Goal: Task Accomplishment & Management: Use online tool/utility

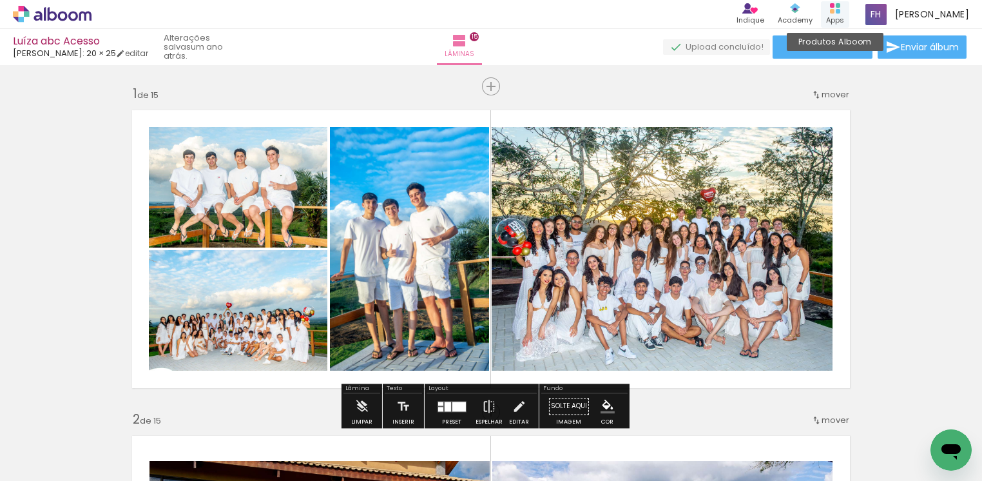
click at [840, 6] on rect at bounding box center [838, 5] width 5 height 5
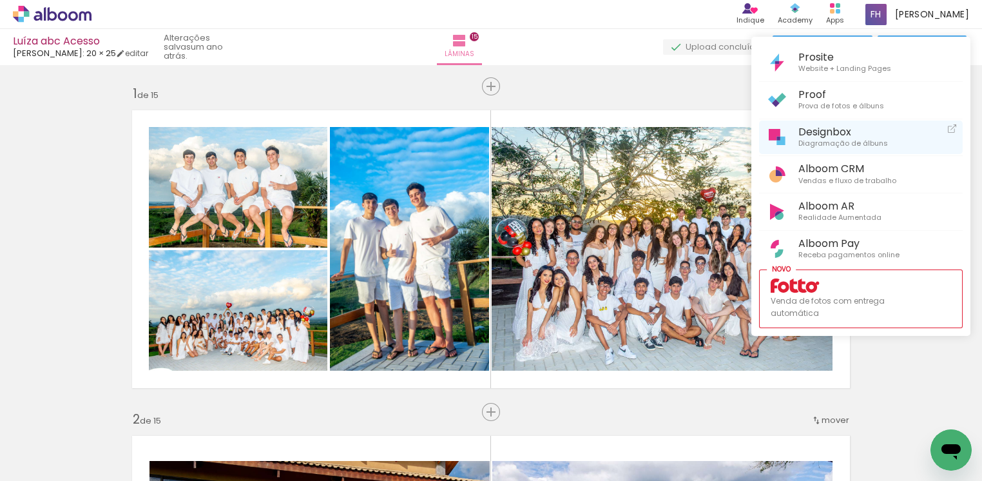
click at [829, 133] on span "Designbox" at bounding box center [843, 132] width 90 height 12
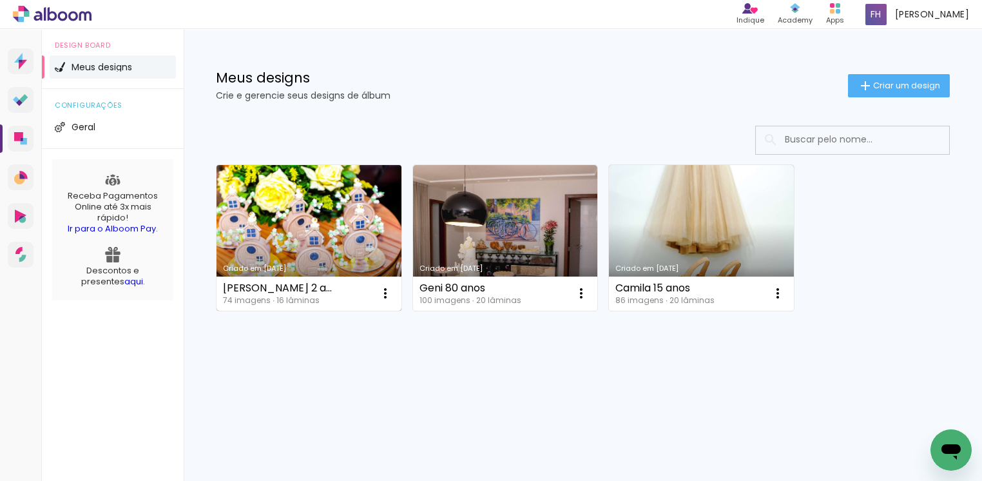
click at [297, 222] on link "Criado em [DATE]" at bounding box center [309, 238] width 185 height 146
click at [0, 0] on neon-animated-pages "Confirmar Cancelar" at bounding box center [0, 0] width 0 height 0
